Goal: Information Seeking & Learning: Learn about a topic

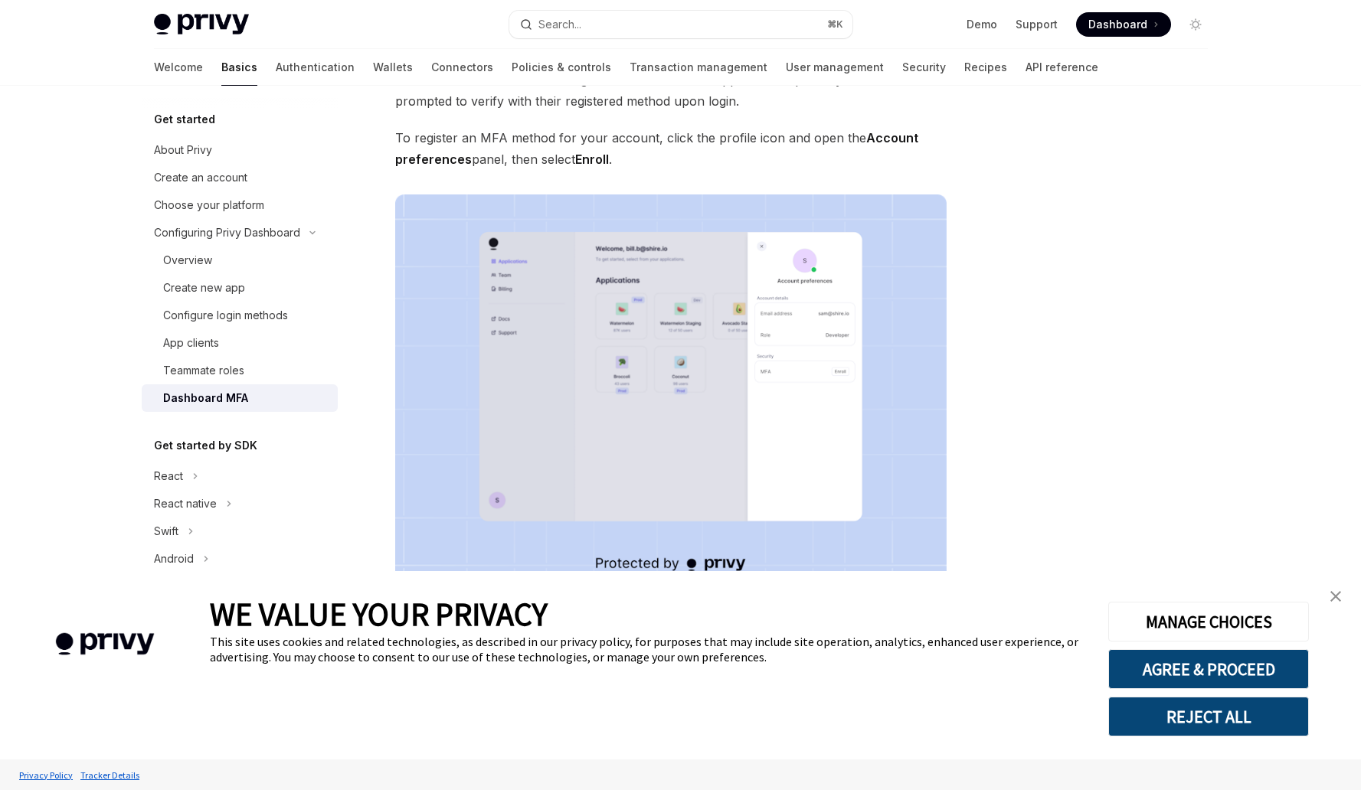
scroll to position [146, 0]
click at [193, 146] on div "About Privy" at bounding box center [183, 150] width 58 height 18
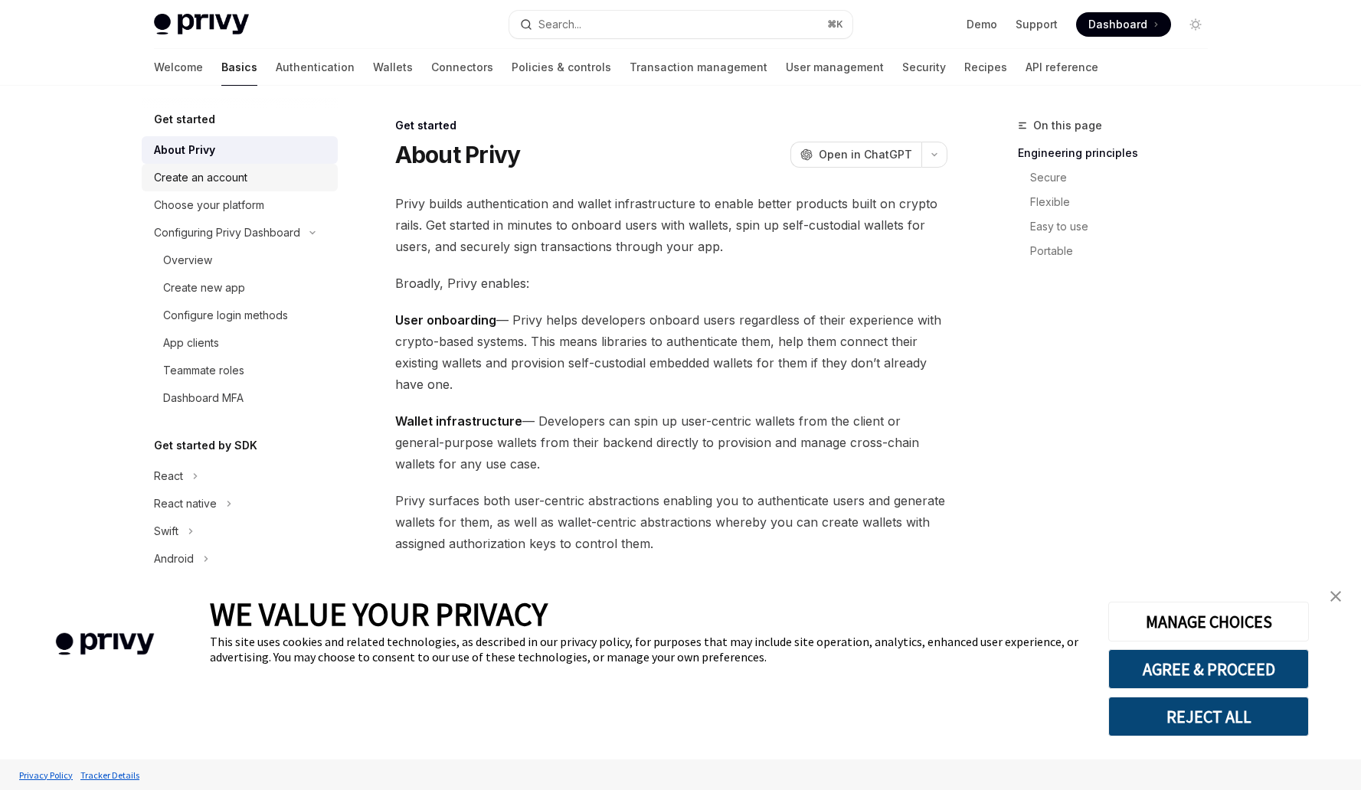
click at [239, 184] on div "Create an account" at bounding box center [200, 177] width 93 height 18
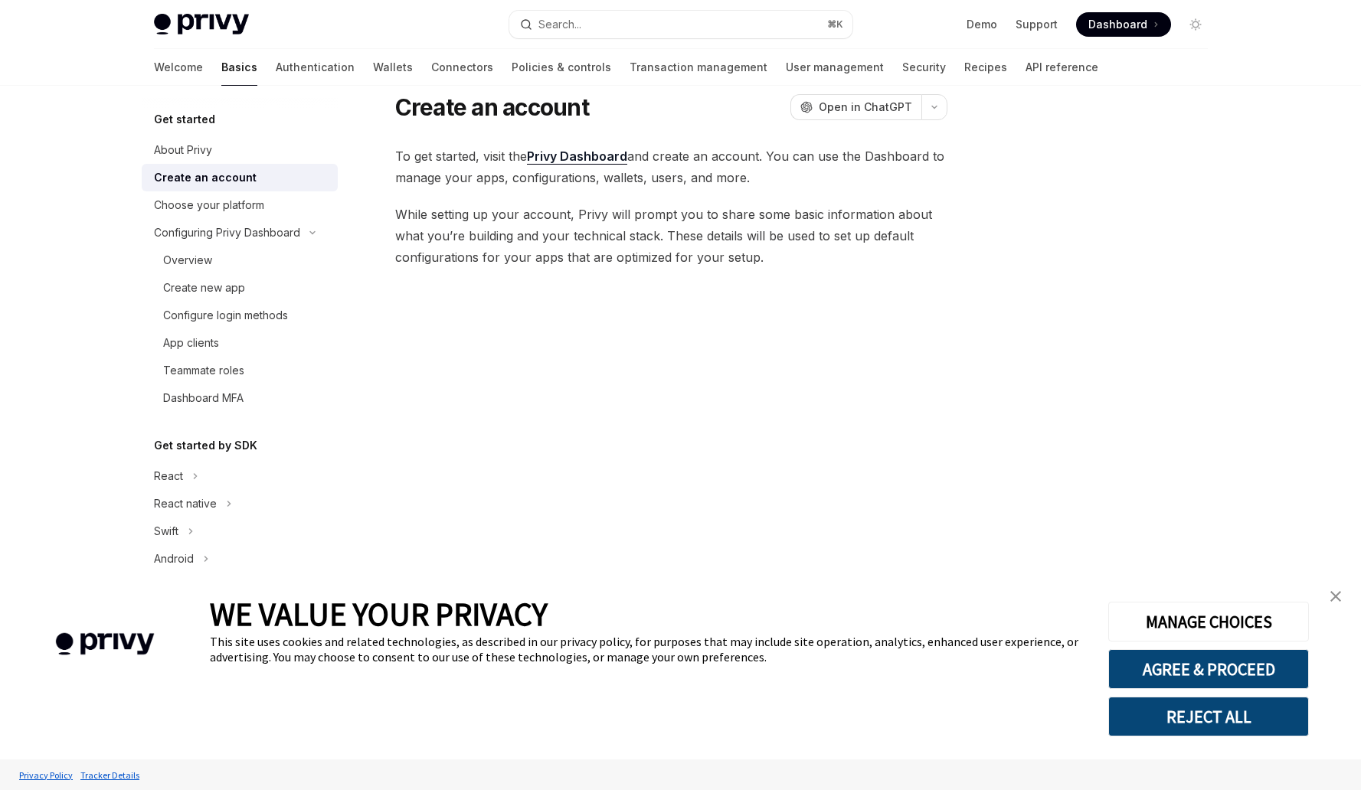
scroll to position [191, 0]
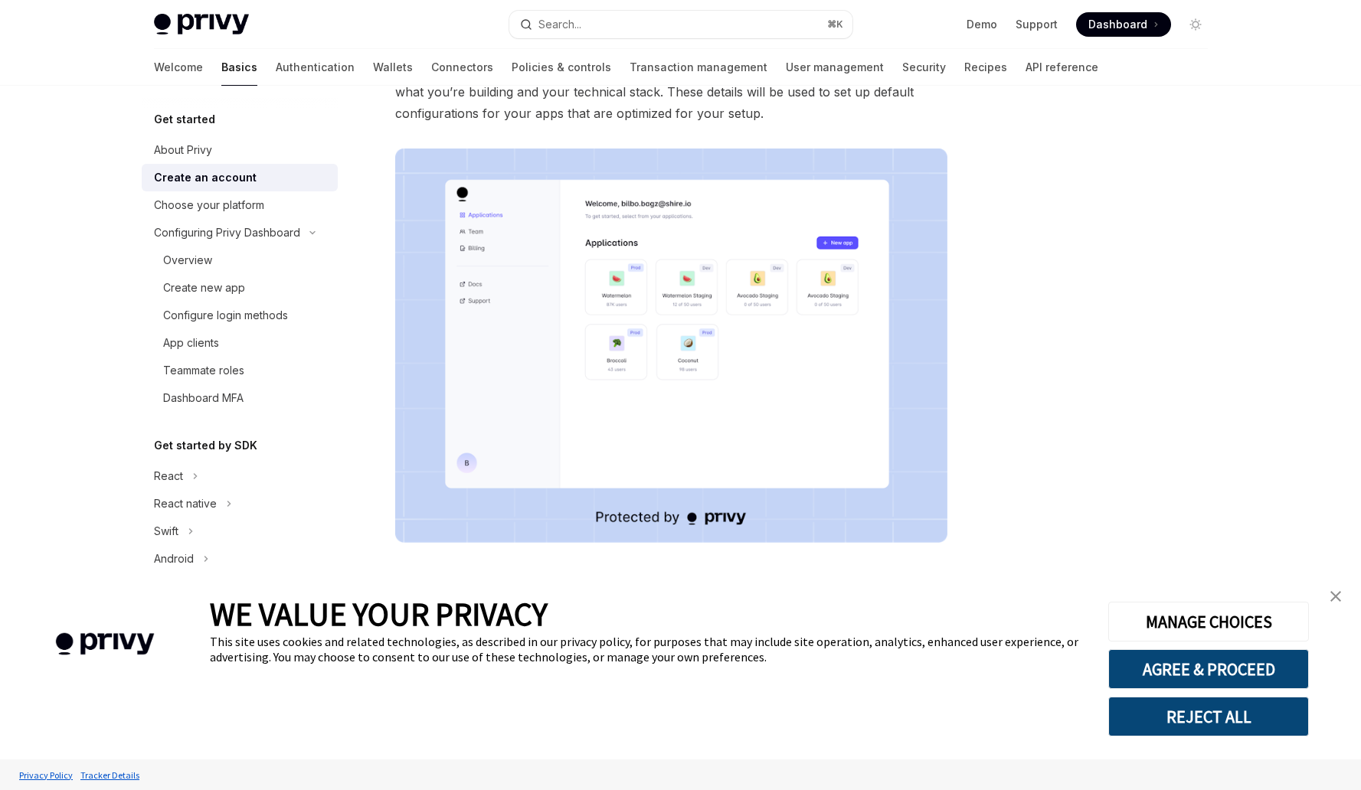
click at [244, 190] on link "Create an account" at bounding box center [240, 178] width 196 height 28
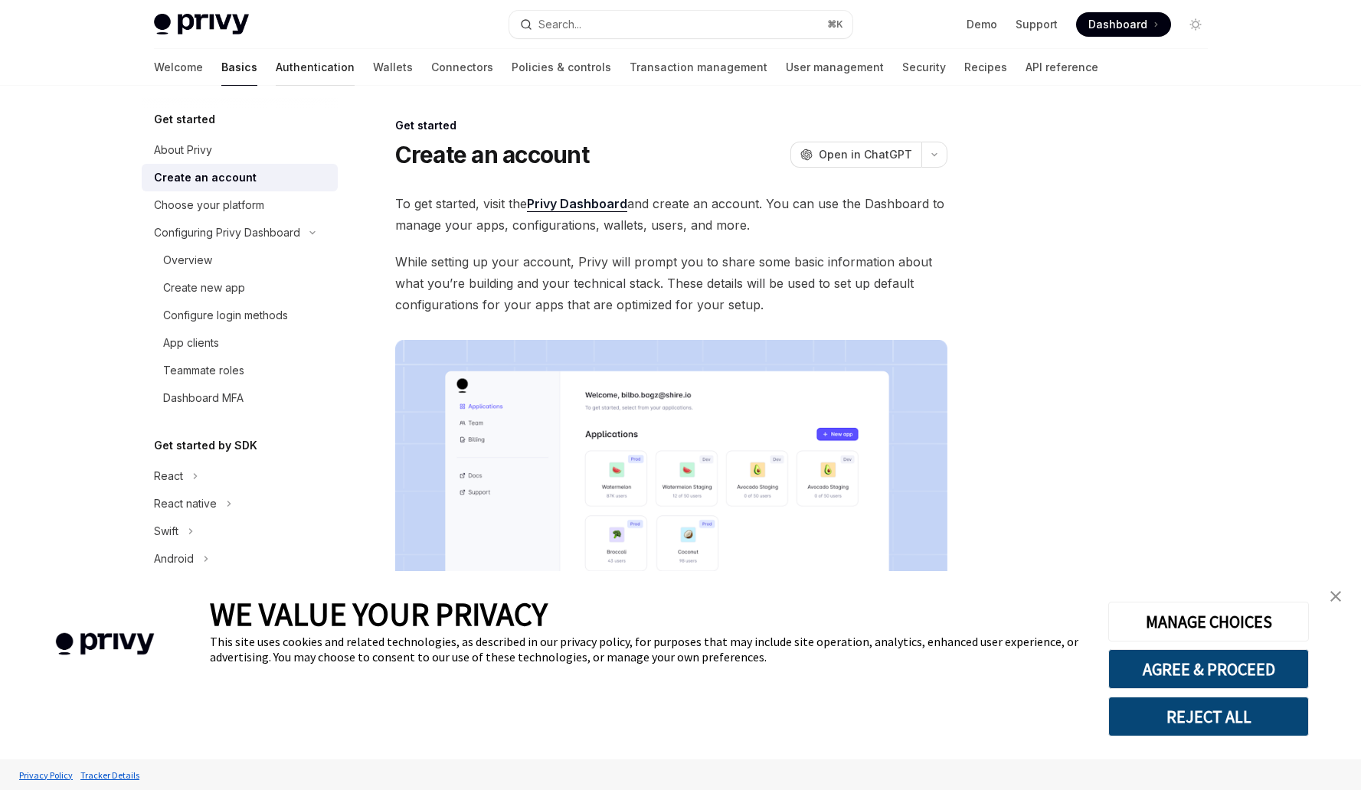
click at [276, 70] on link "Authentication" at bounding box center [315, 67] width 79 height 37
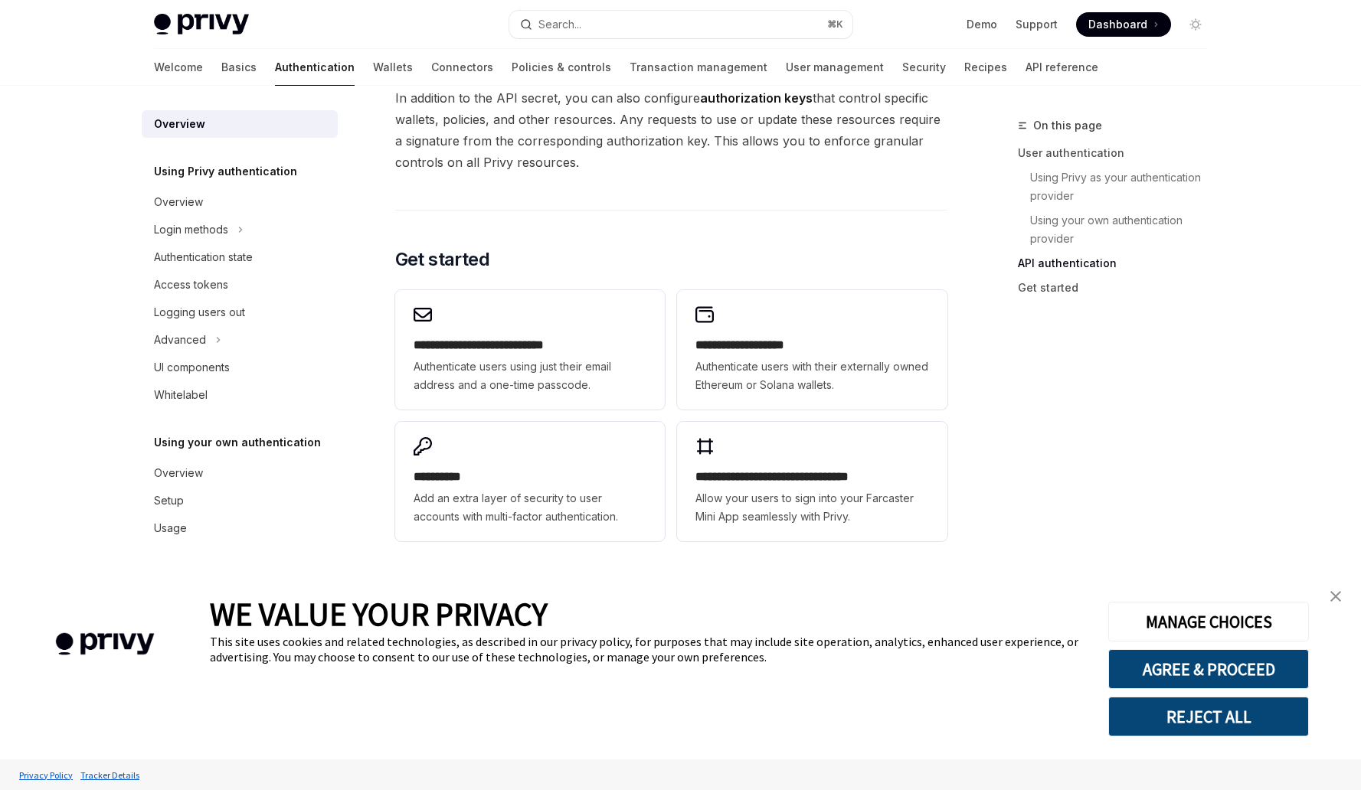
scroll to position [1152, 0]
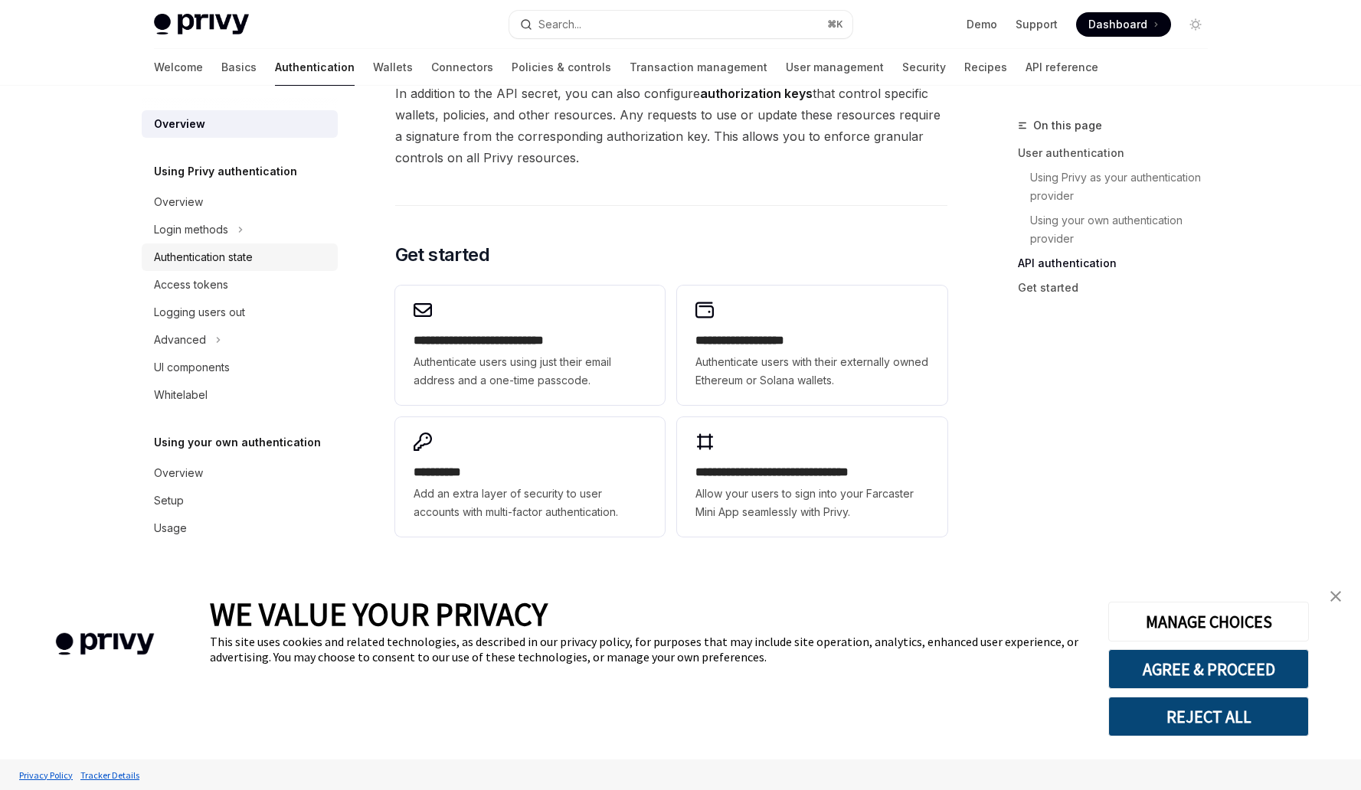
click at [230, 251] on div "Authentication state" at bounding box center [203, 257] width 99 height 18
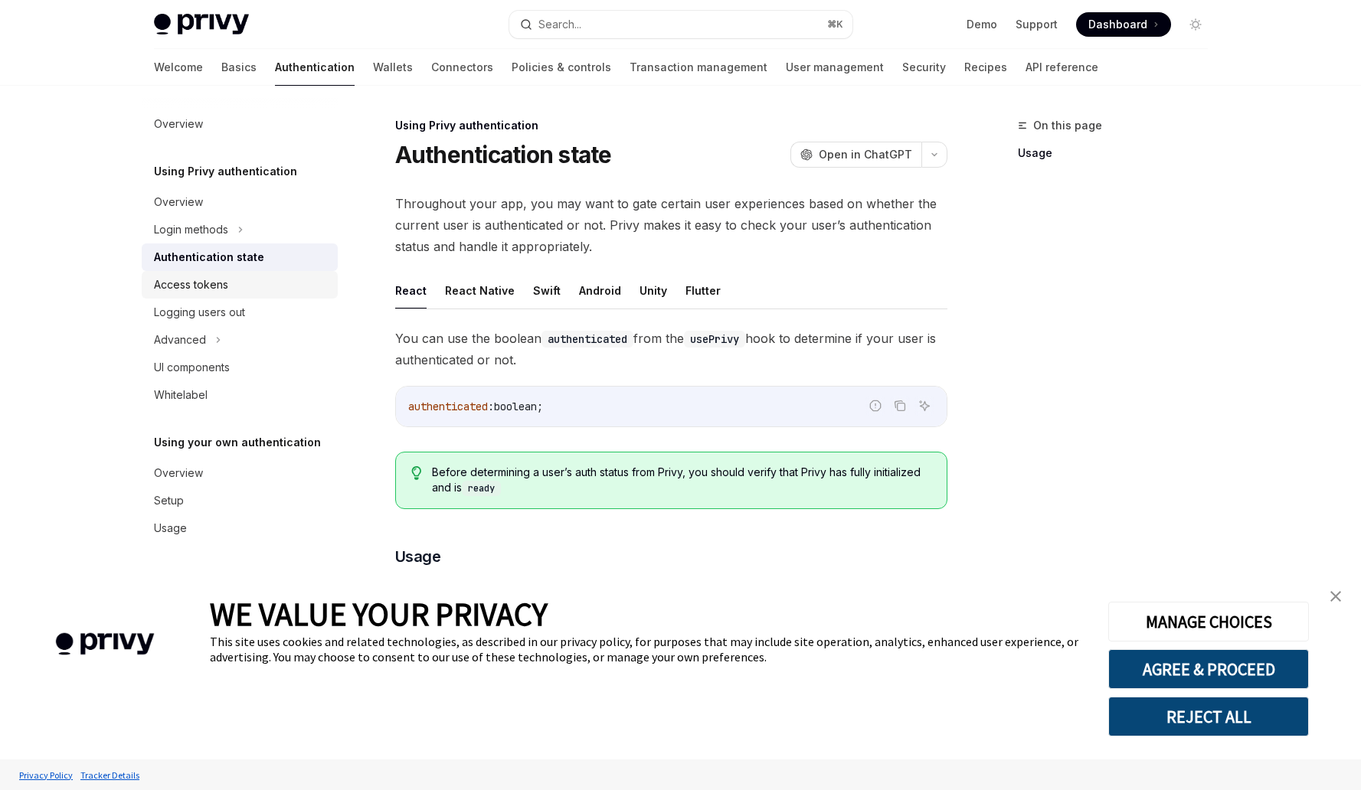
click at [203, 291] on div "Access tokens" at bounding box center [191, 285] width 74 height 18
type textarea "*"
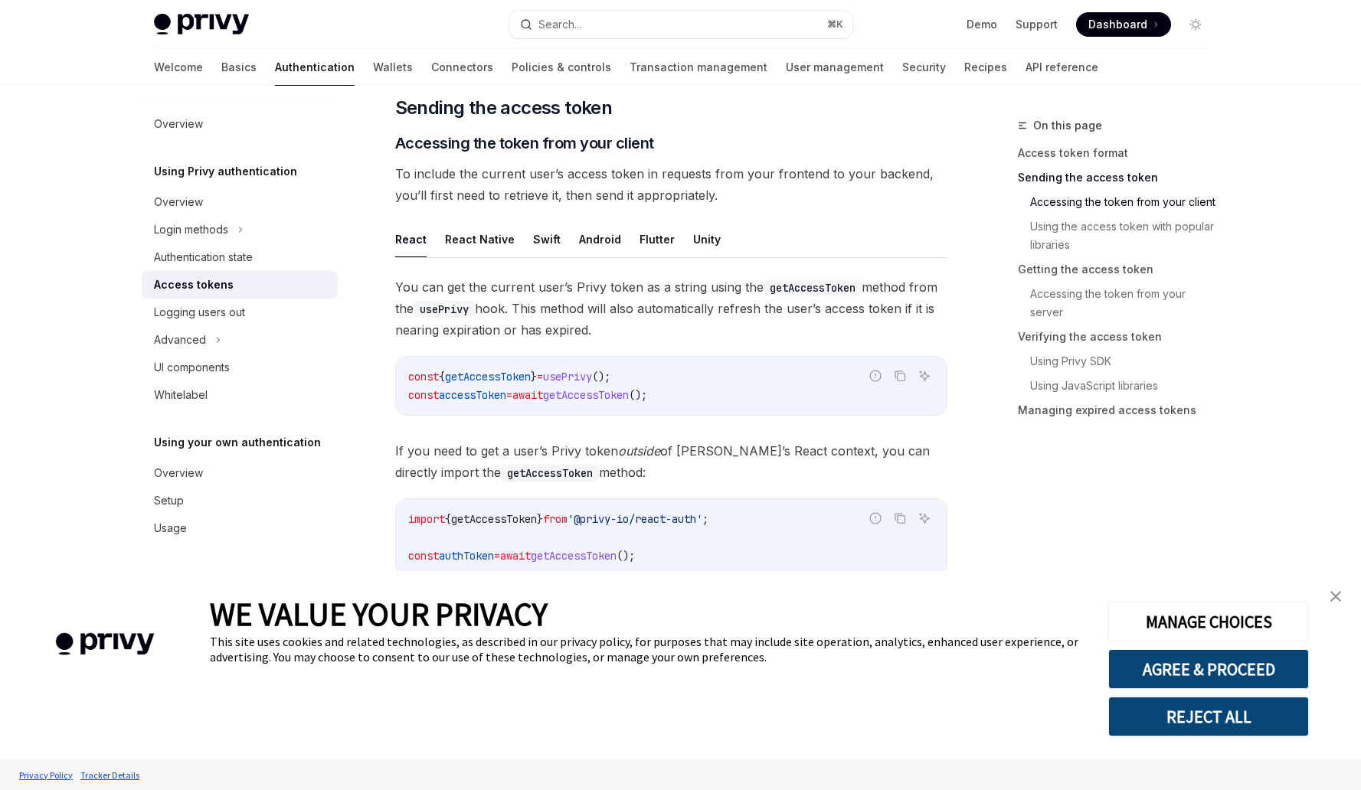
scroll to position [554, 0]
